Goal: Transaction & Acquisition: Purchase product/service

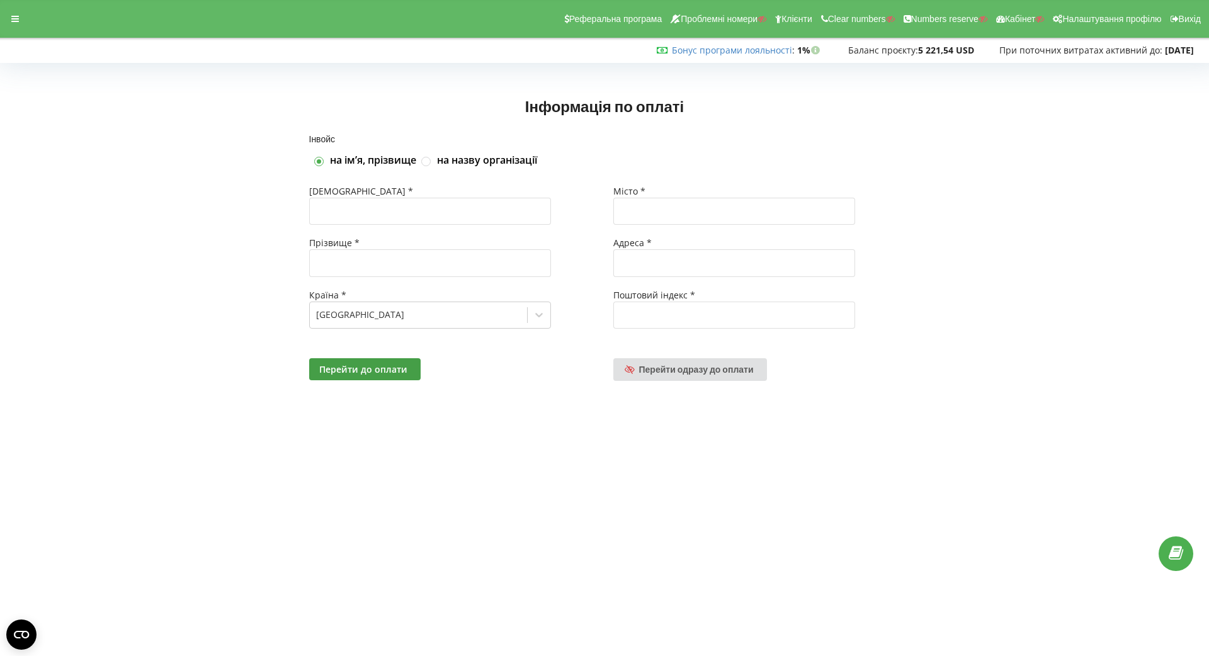
click at [684, 353] on div "Перейти до оплати Перейти одразу до оплати" at bounding box center [604, 369] width 609 height 40
click at [685, 368] on span "Перейти одразу до оплати" at bounding box center [696, 369] width 115 height 11
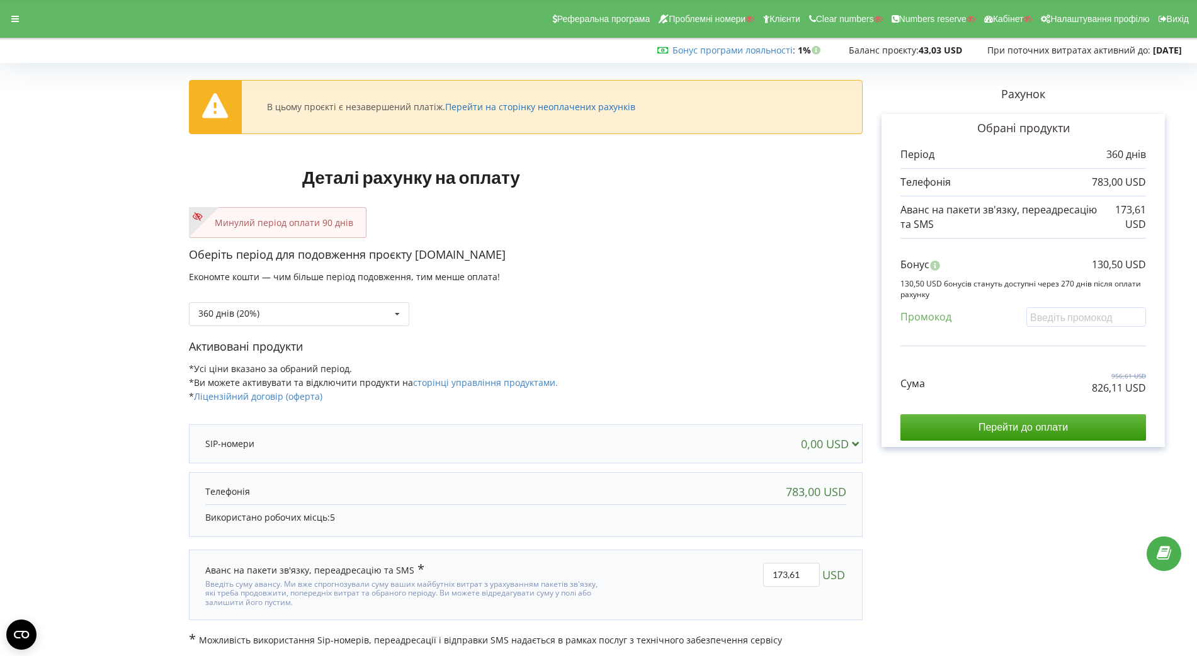
click at [601, 105] on link "Перейти на сторінку неоплачених рахунків" at bounding box center [540, 107] width 190 height 12
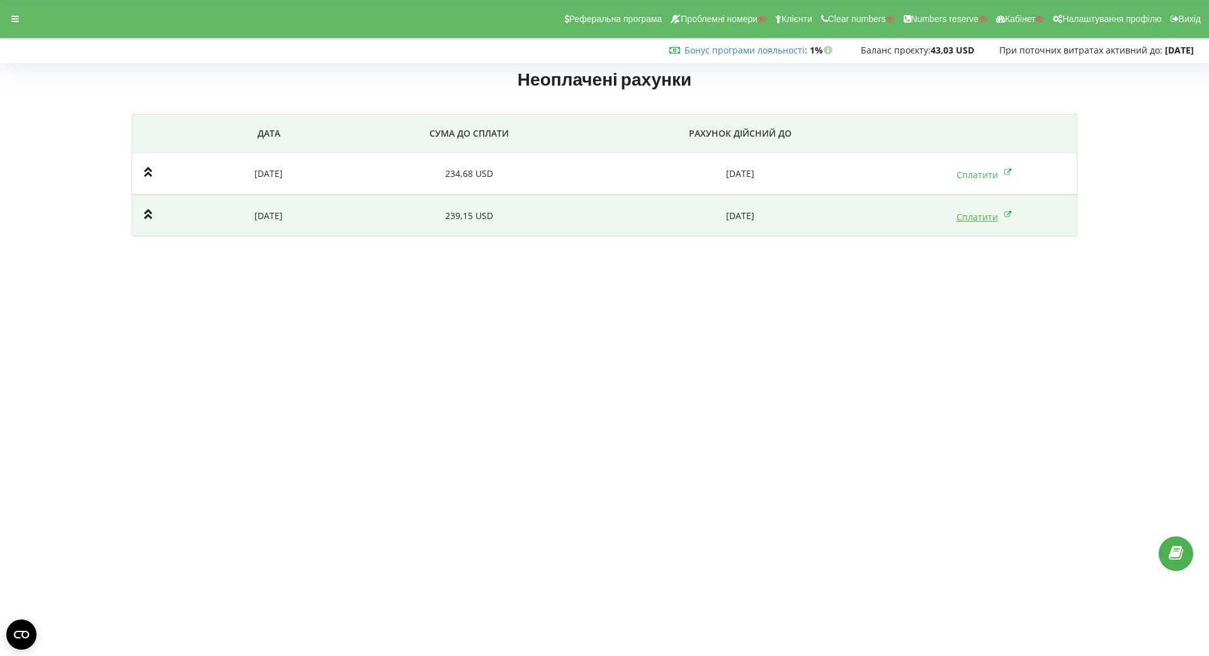
click at [964, 214] on link "Сплатити" at bounding box center [983, 217] width 55 height 12
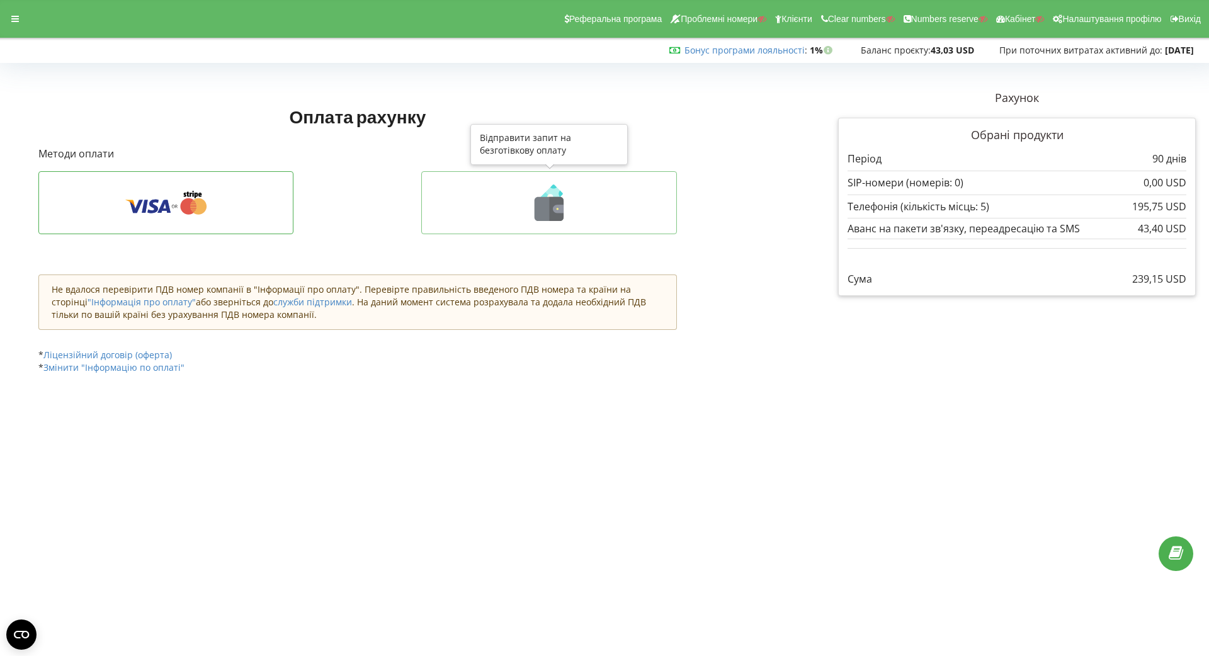
click at [634, 217] on icon at bounding box center [548, 202] width 229 height 37
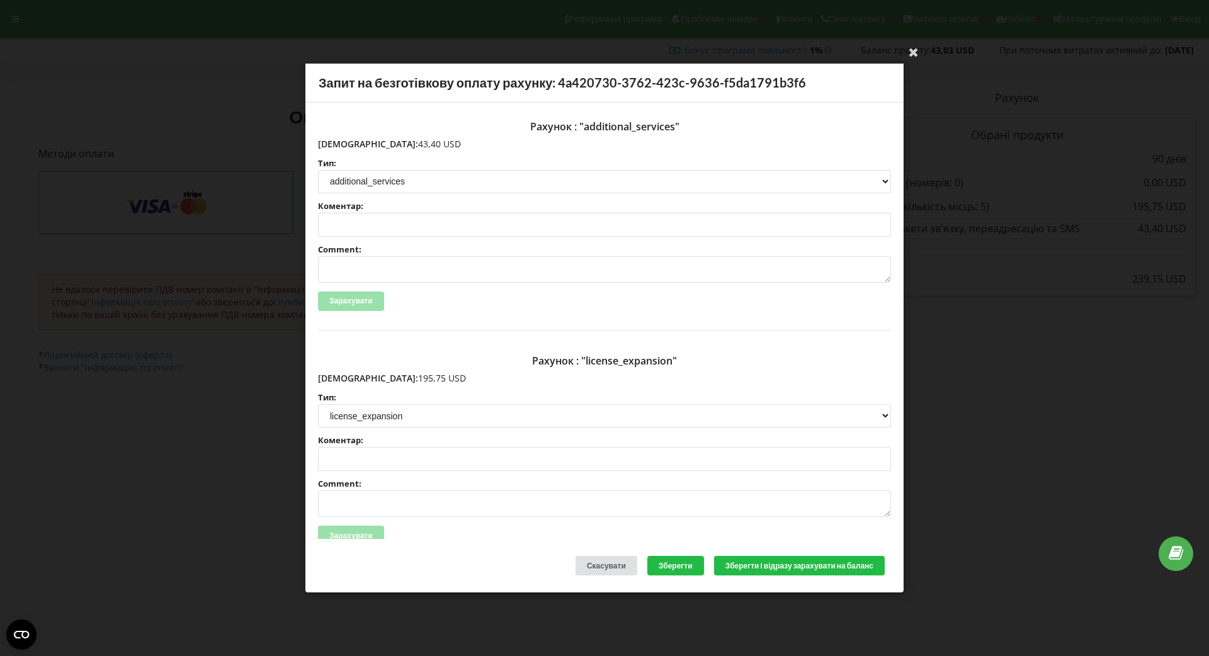
scroll to position [112, 0]
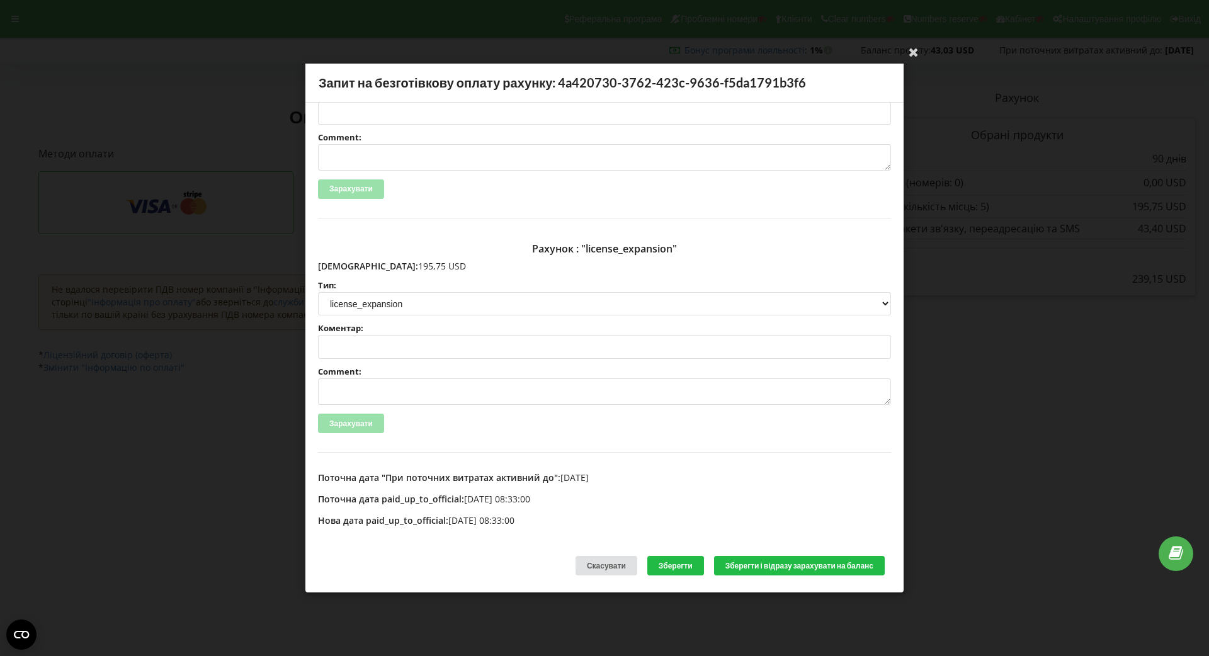
click at [202, 311] on div "Ваша електронна адреса успішно підтверджена Запит на безготівкову оплату рахунк…" at bounding box center [604, 328] width 1209 height 656
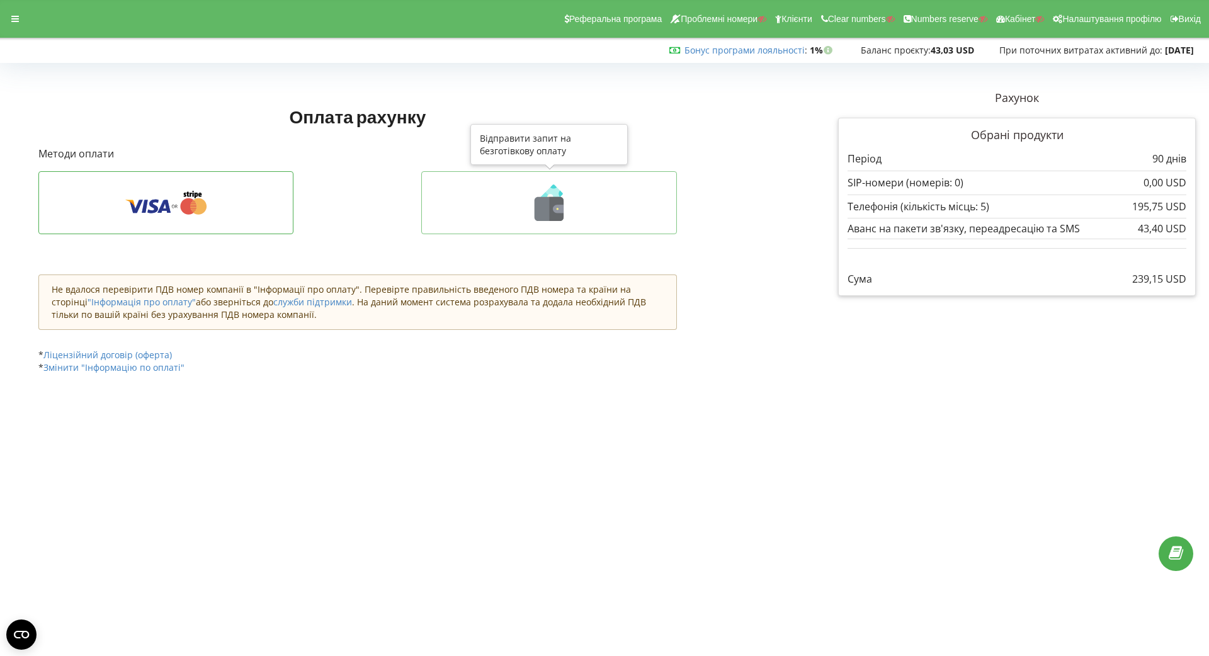
click at [583, 217] on icon at bounding box center [548, 202] width 229 height 37
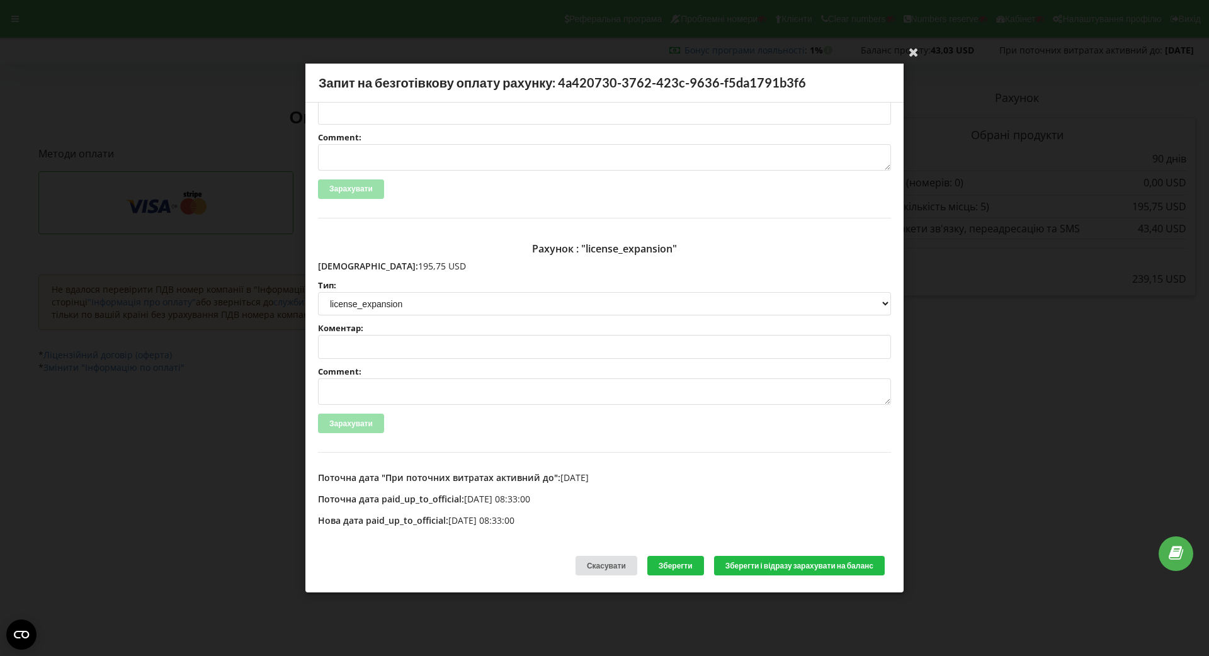
scroll to position [0, 0]
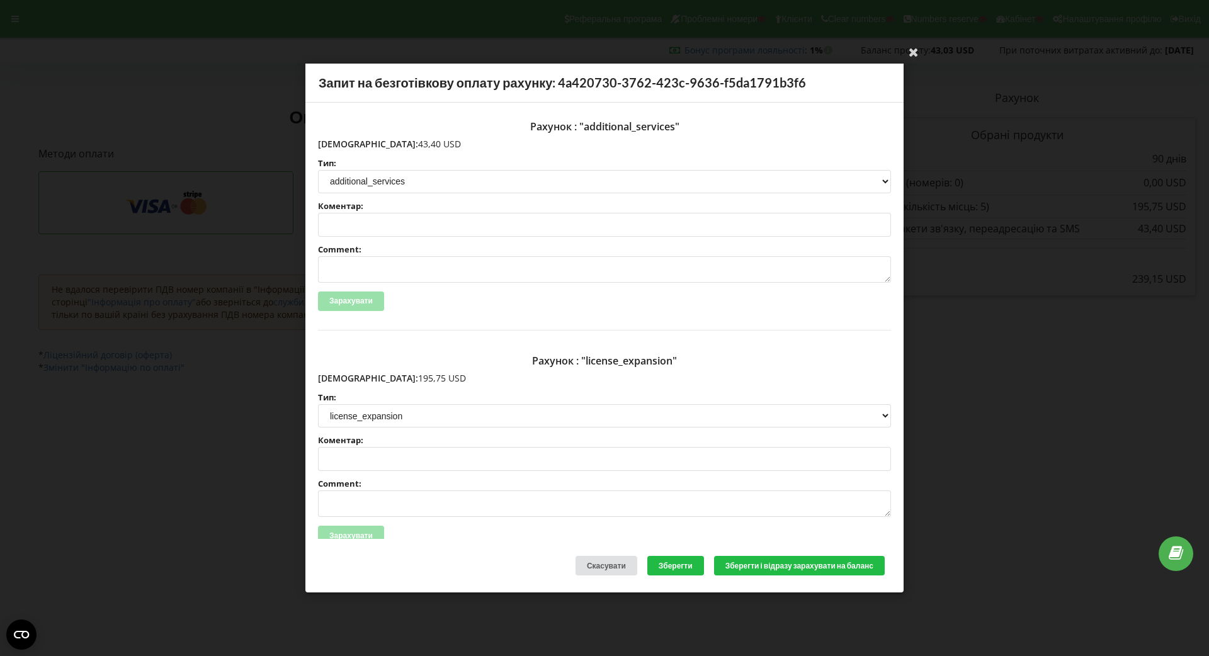
drag, startPoint x: 346, startPoint y: 141, endPoint x: 420, endPoint y: 145, distance: 74.4
click at [419, 144] on p "Сума: 43,40 USD" at bounding box center [604, 144] width 573 height 13
click at [1024, 166] on div "Ваша електронна адреса успішно підтверджена Запит на безготівкову оплату рахунк…" at bounding box center [604, 328] width 1209 height 656
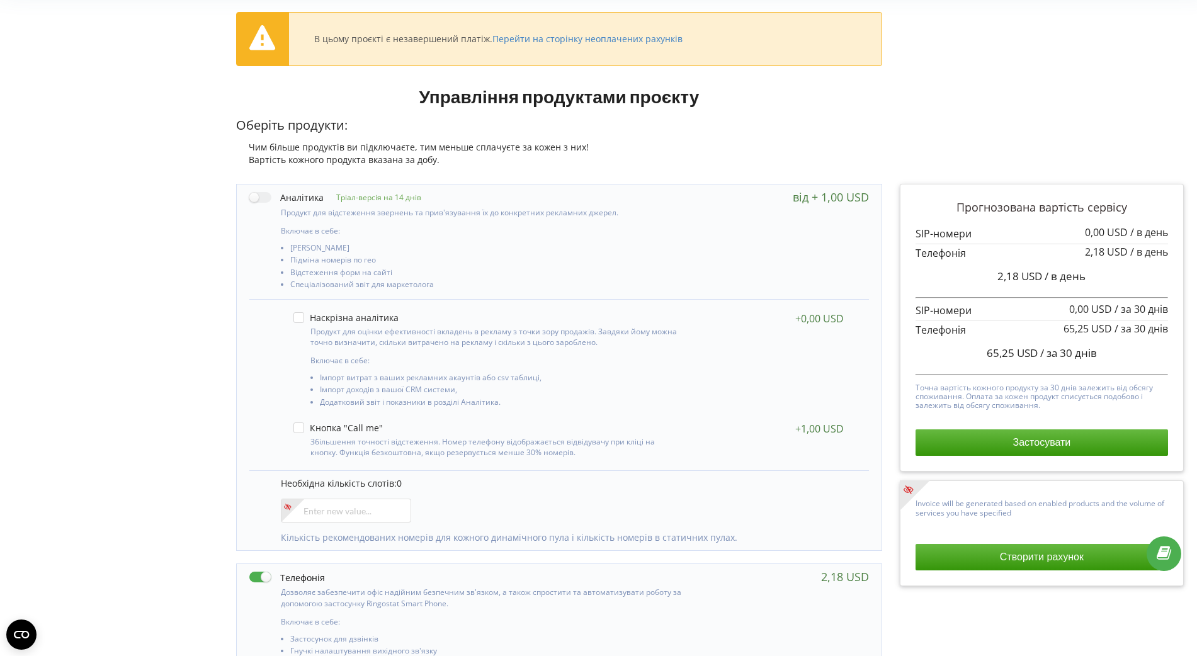
scroll to position [157, 0]
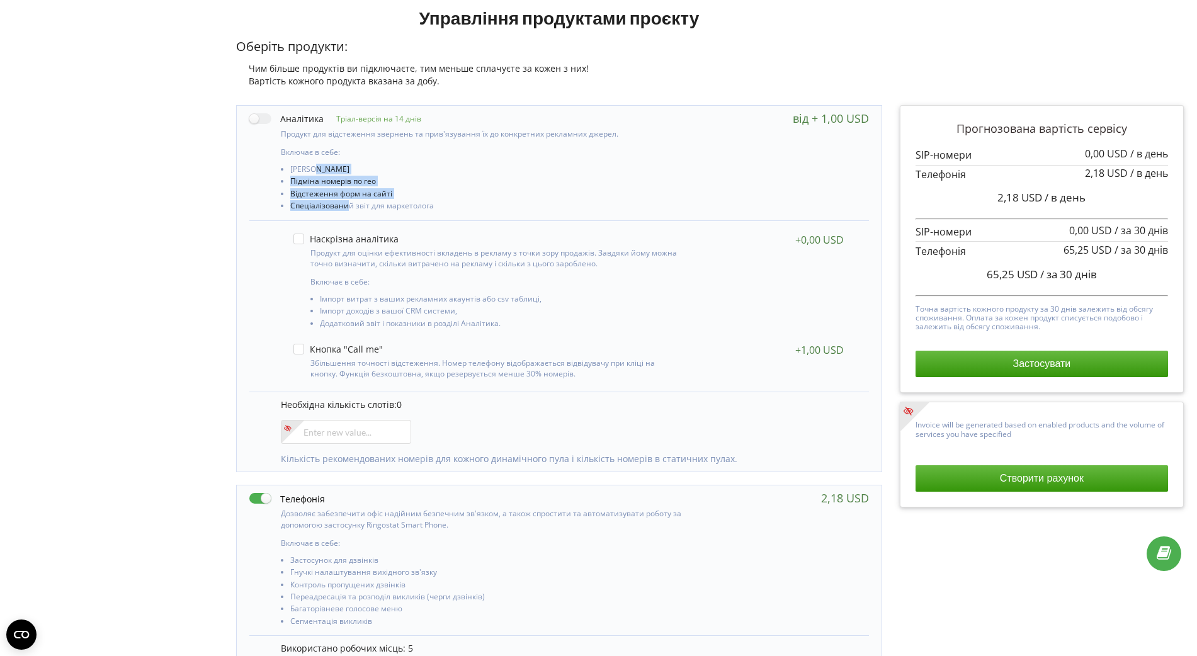
drag, startPoint x: 317, startPoint y: 166, endPoint x: 345, endPoint y: 208, distance: 50.8
click at [345, 208] on ul "Коллтрекінг Підміна номерів по гео Відстеження форм на сайті Спеціалізований зв…" at bounding box center [482, 189] width 402 height 49
click at [363, 198] on li "Відстеження форм на сайті" at bounding box center [486, 195] width 393 height 12
click at [1051, 483] on button "Створити рахунок" at bounding box center [1041, 478] width 252 height 26
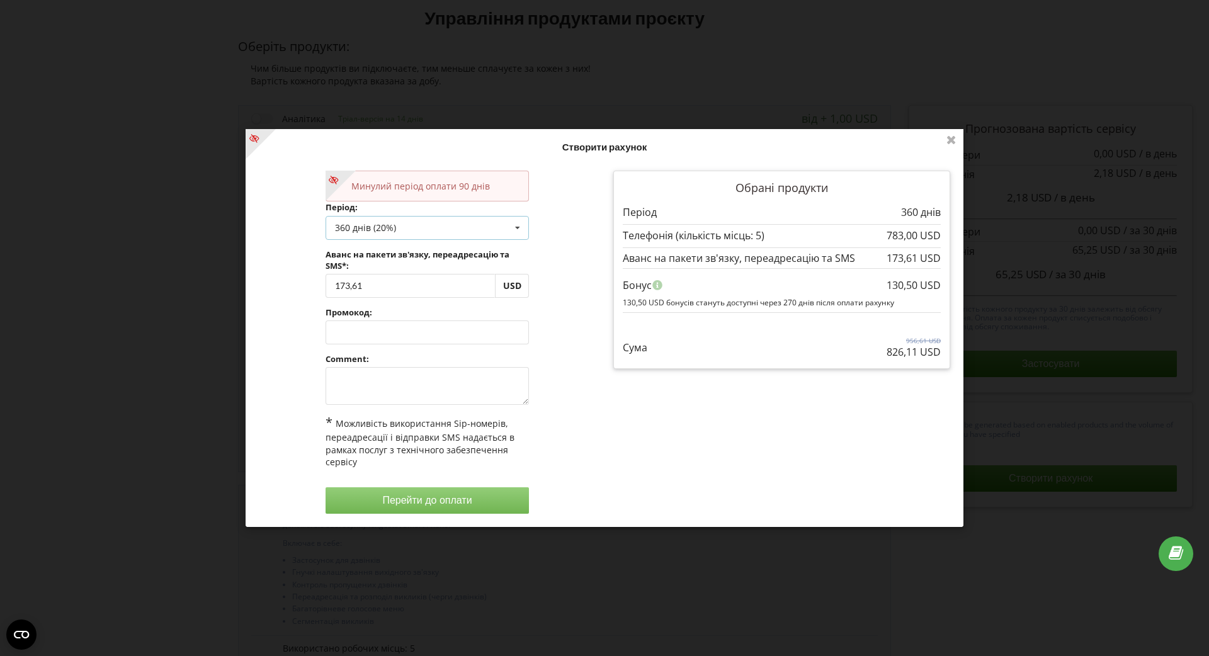
click at [393, 216] on div "360 днів (20%) Поповнити баланс без подовження 30 днів 90 днів" at bounding box center [427, 227] width 204 height 24
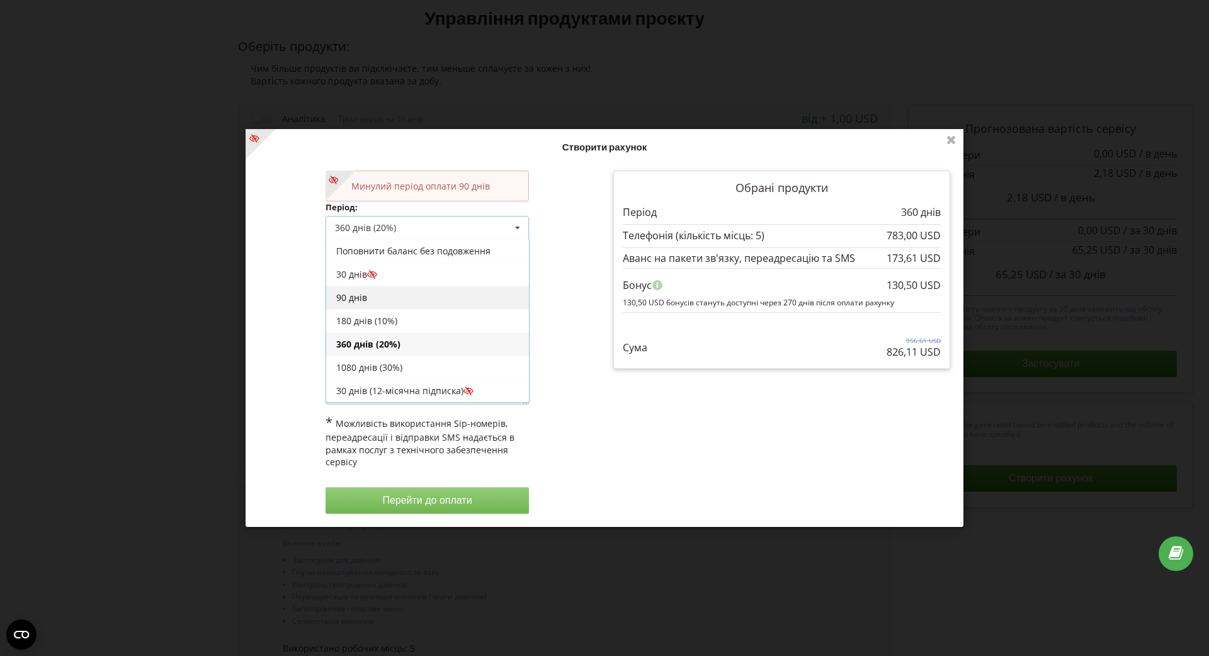
click at [382, 297] on div "90 днів" at bounding box center [427, 296] width 203 height 23
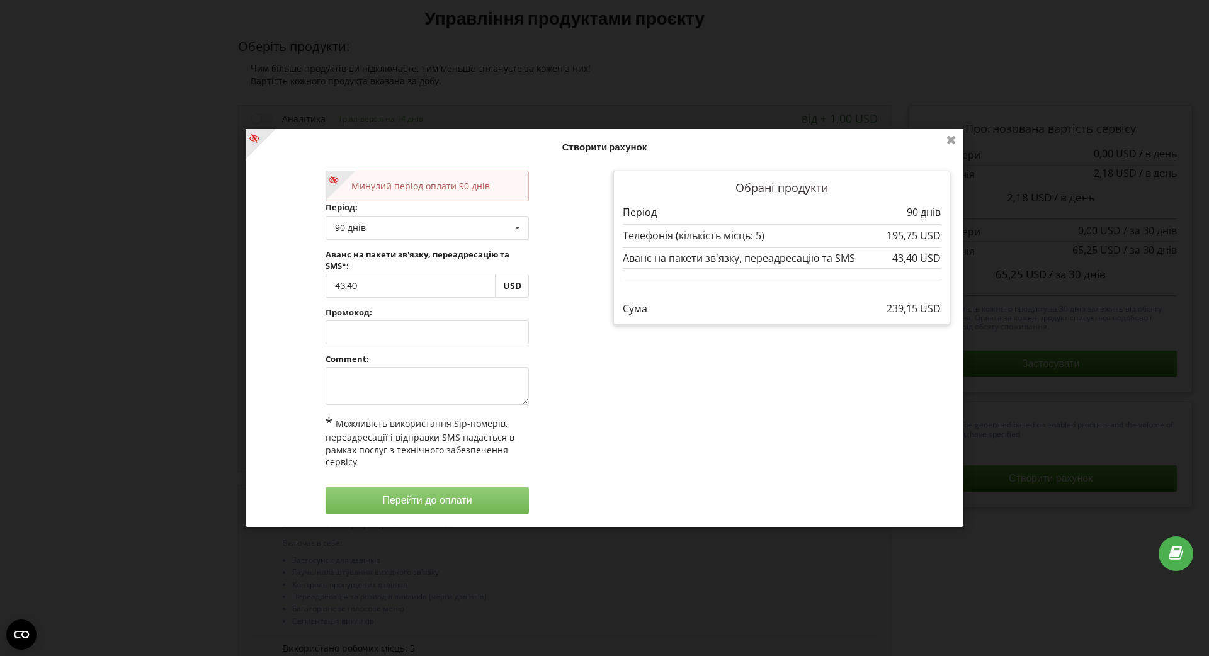
click at [953, 136] on icon at bounding box center [951, 139] width 20 height 20
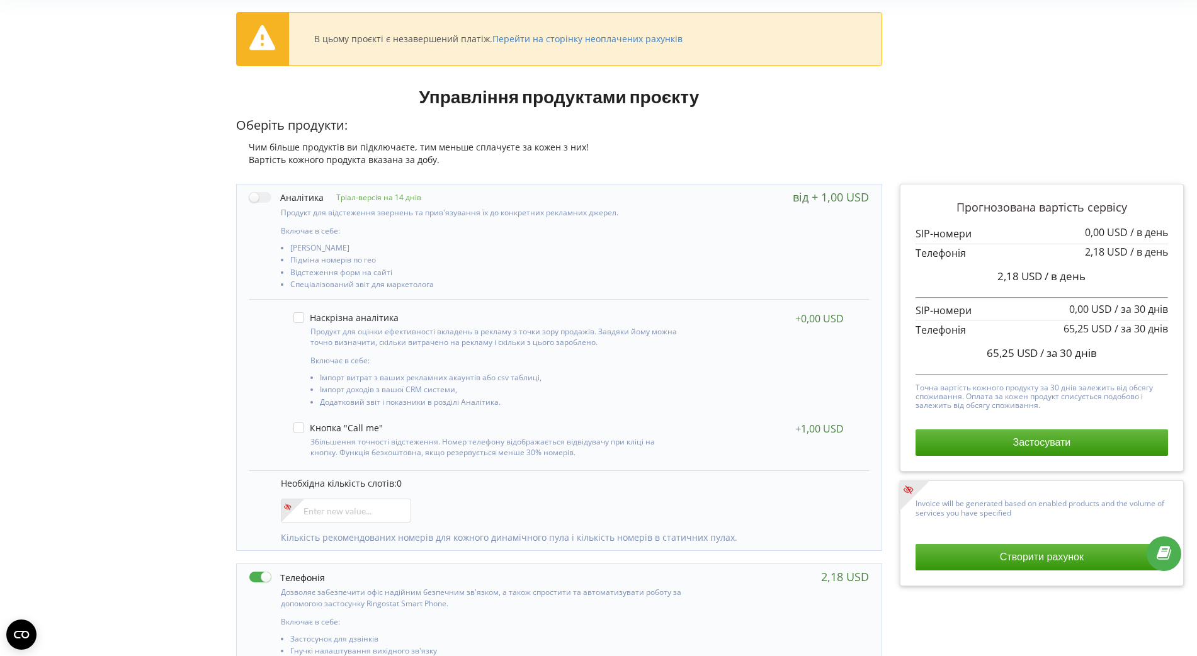
scroll to position [472, 0]
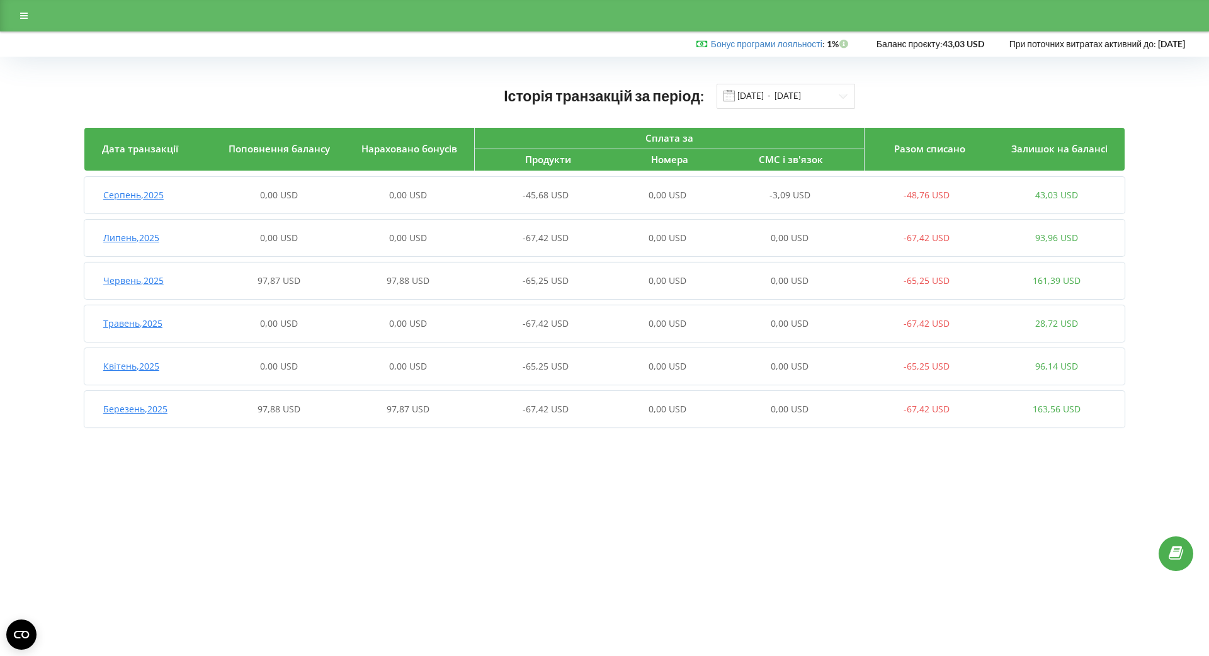
click at [509, 189] on div "-45,68 USD" at bounding box center [538, 195] width 130 height 13
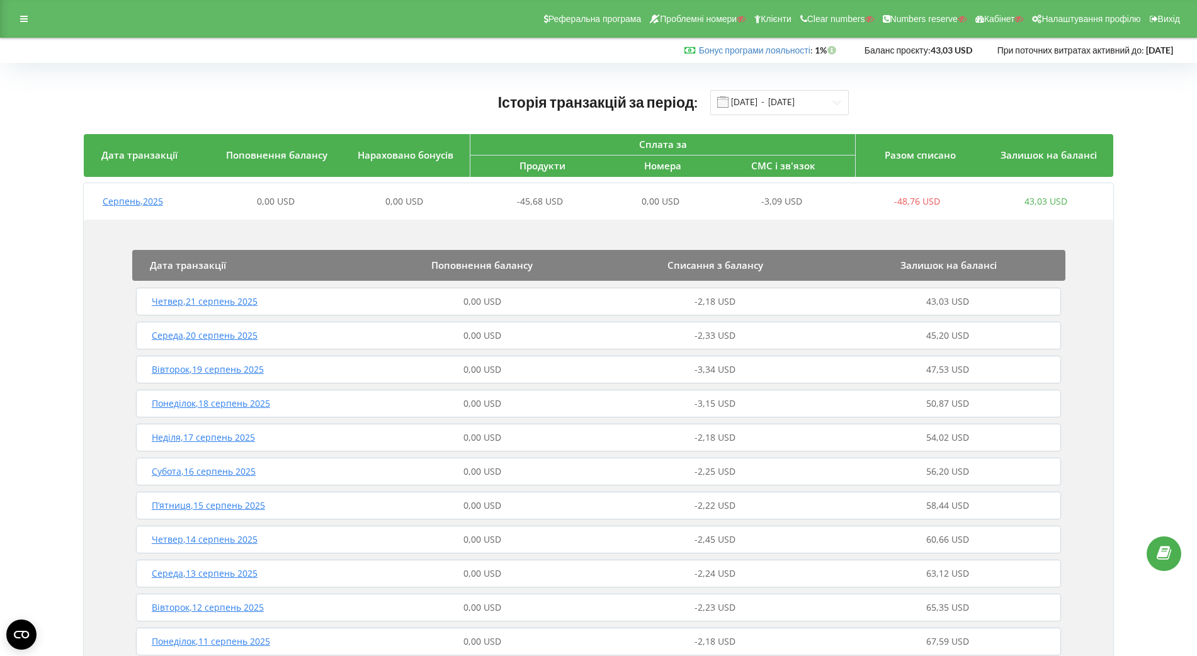
click at [502, 307] on div "0,00 USD" at bounding box center [482, 301] width 233 height 13
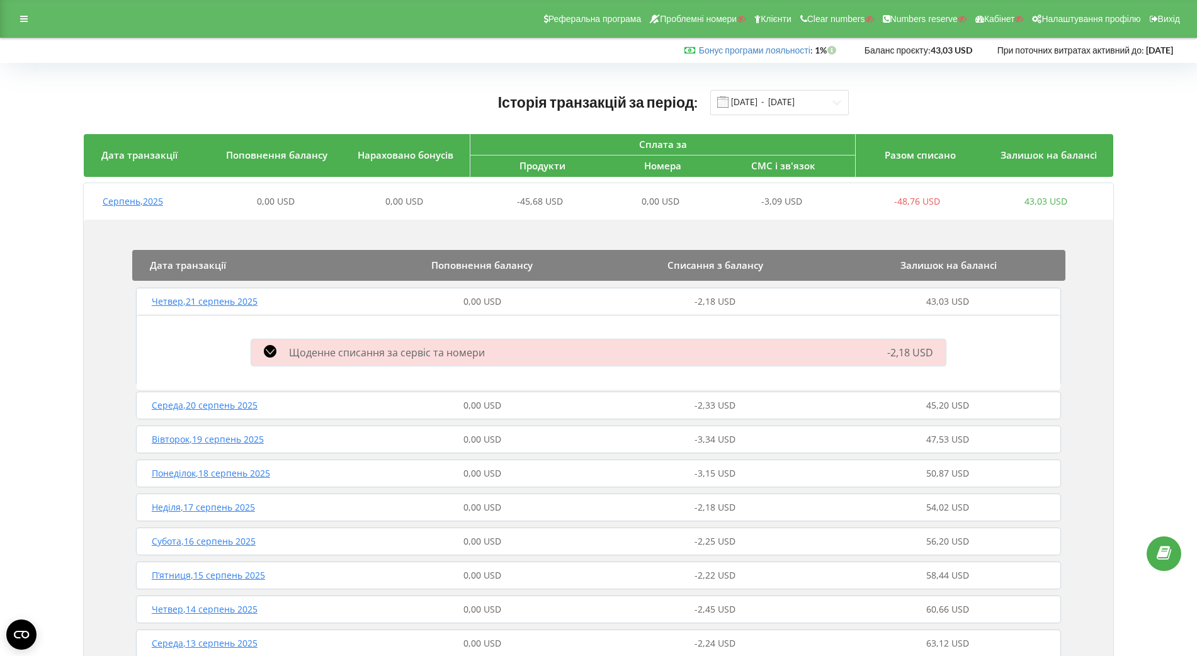
click at [504, 355] on div "Щоденне списання за сервіс та номери" at bounding box center [488, 352] width 488 height 15
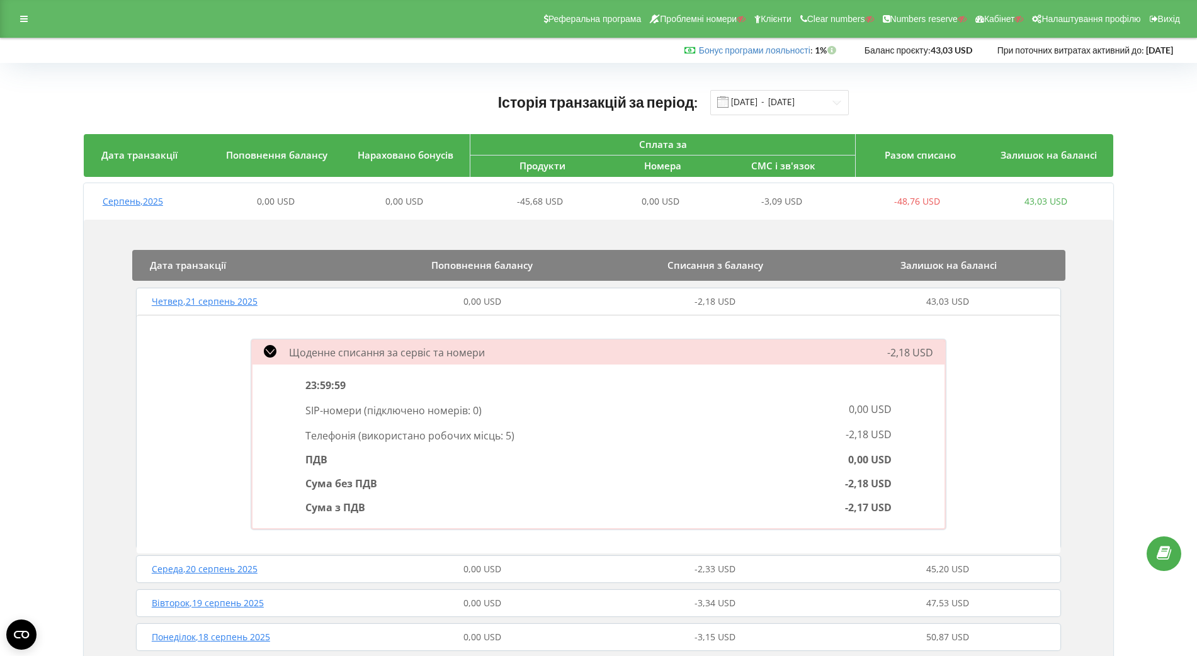
scroll to position [157, 0]
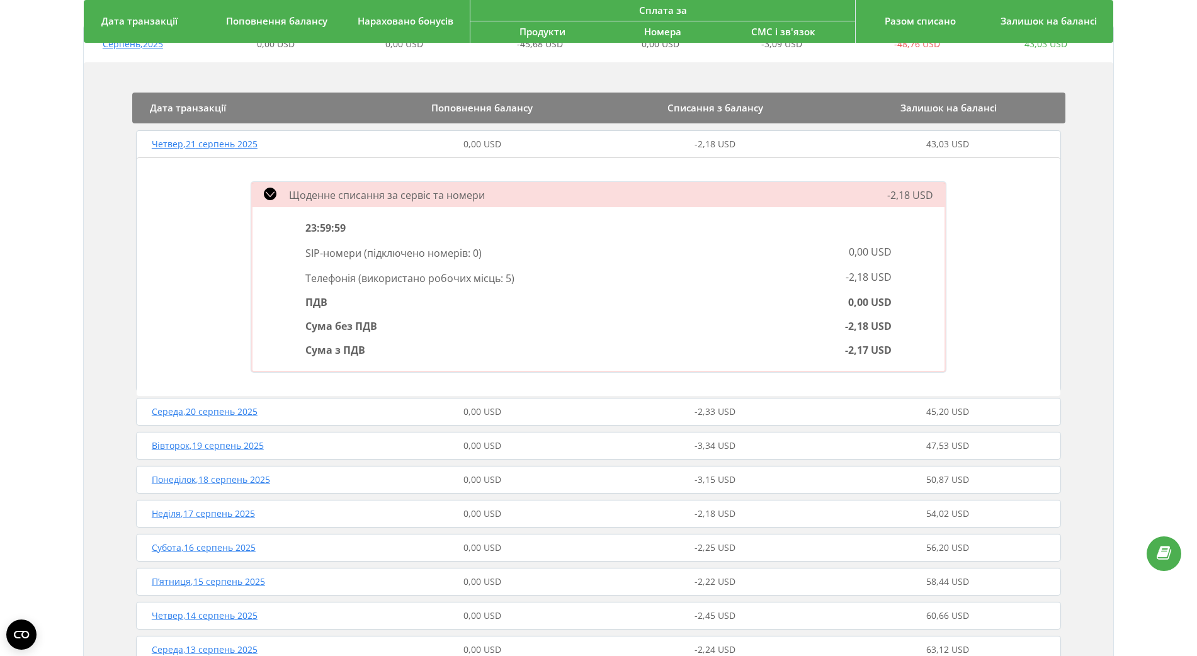
click at [523, 410] on div "0,00 USD" at bounding box center [482, 411] width 233 height 13
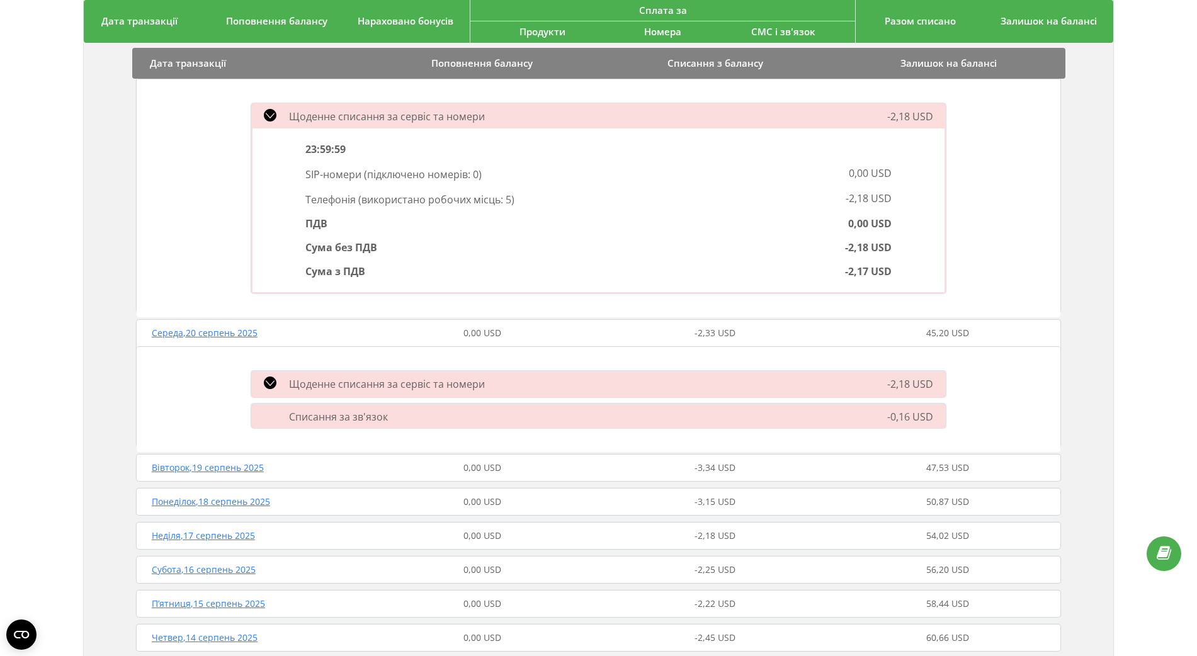
scroll to position [315, 0]
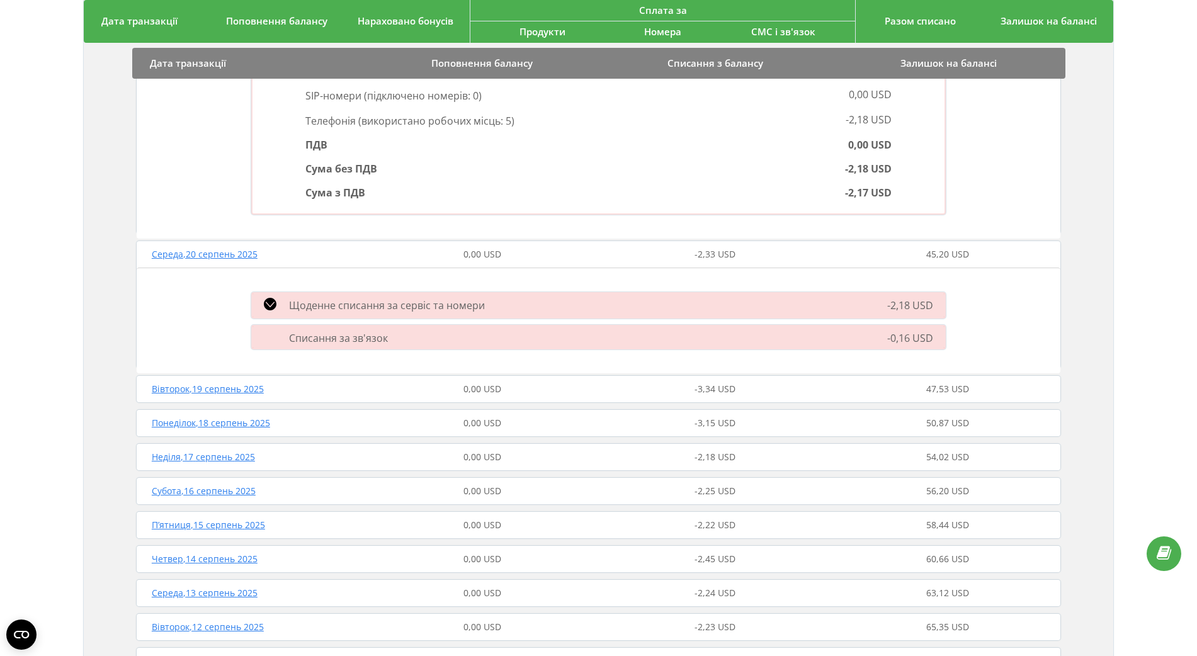
click at [531, 340] on div "Списання за зв'язок" at bounding box center [488, 338] width 488 height 14
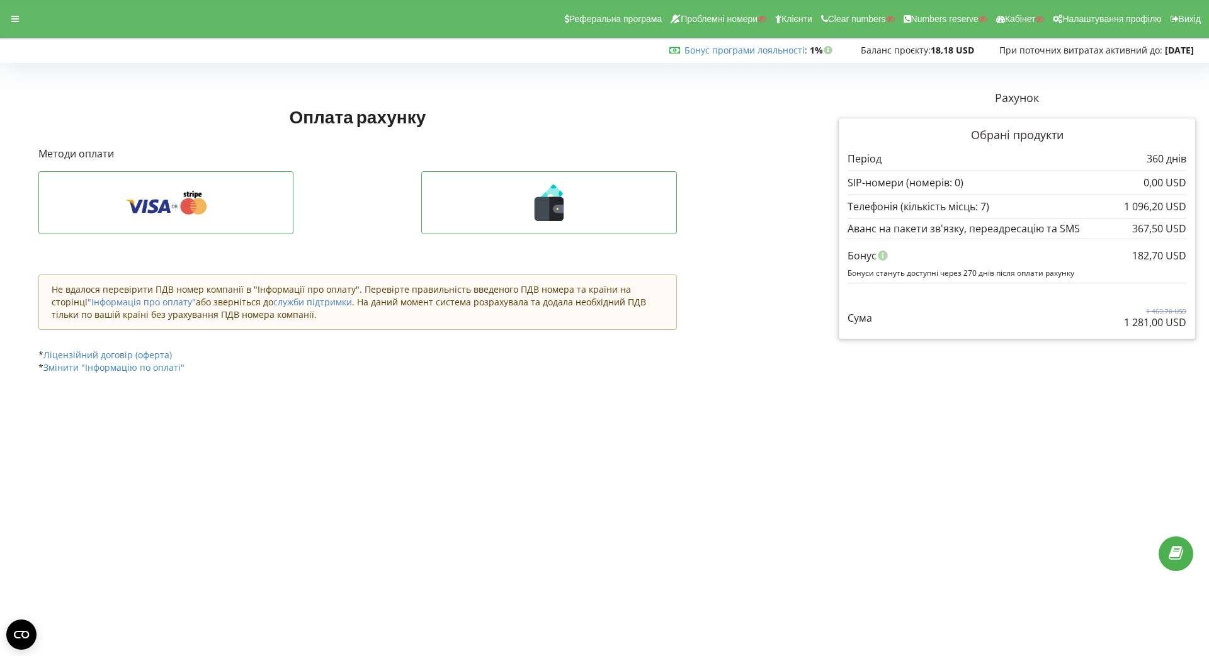
drag, startPoint x: 1123, startPoint y: 323, endPoint x: 1161, endPoint y: 324, distance: 37.8
click at [1161, 324] on p "1 281,00 USD" at bounding box center [1155, 322] width 62 height 14
copy p "1 281,00"
